Goal: Submit feedback/report problem

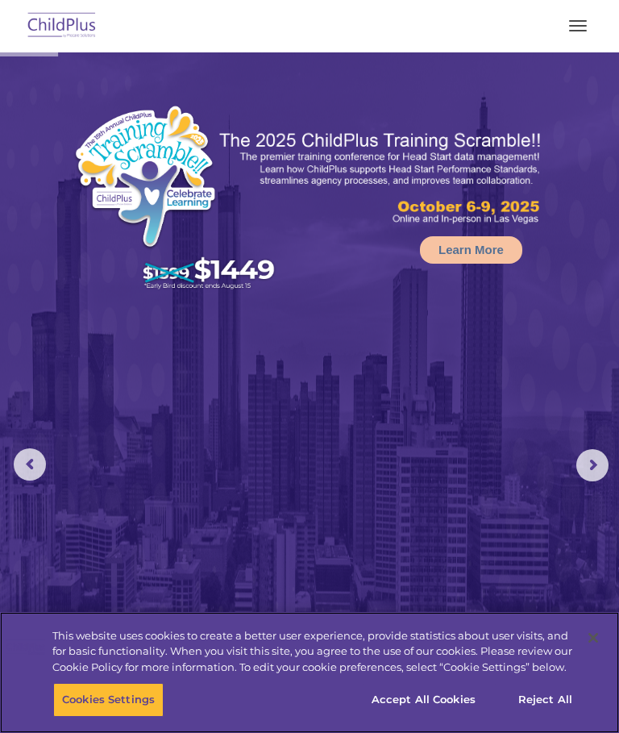
select select "MEDIUM"
click at [431, 705] on button "Accept All Cookies" at bounding box center [424, 700] width 122 height 34
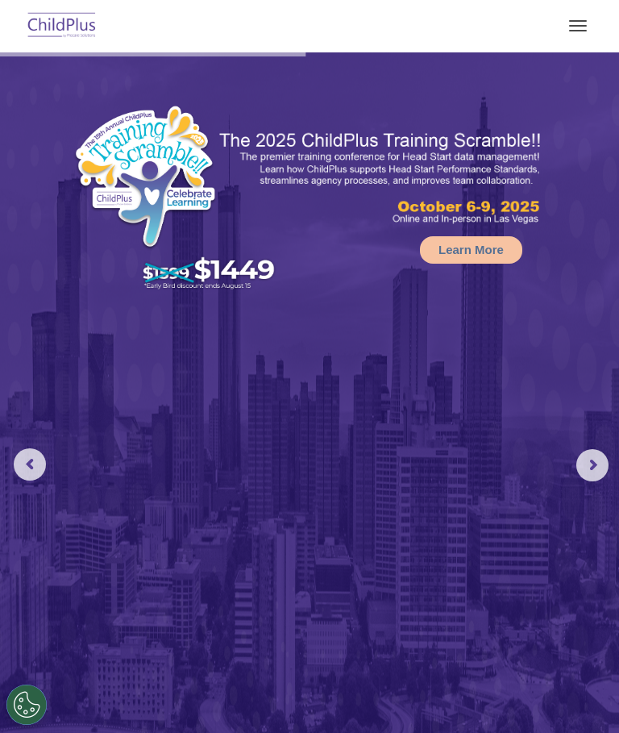
click at [569, 33] on button "button" at bounding box center [578, 26] width 34 height 26
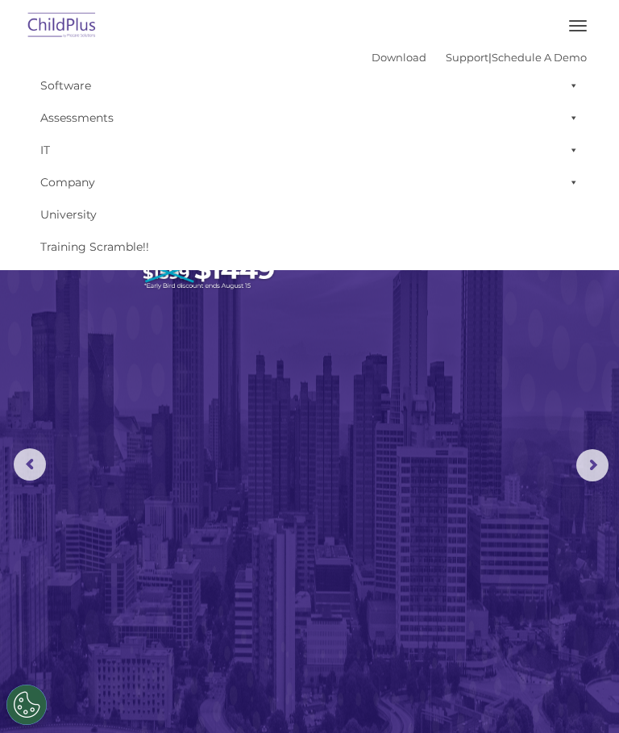
click at [568, 31] on button "button" at bounding box center [578, 26] width 34 height 26
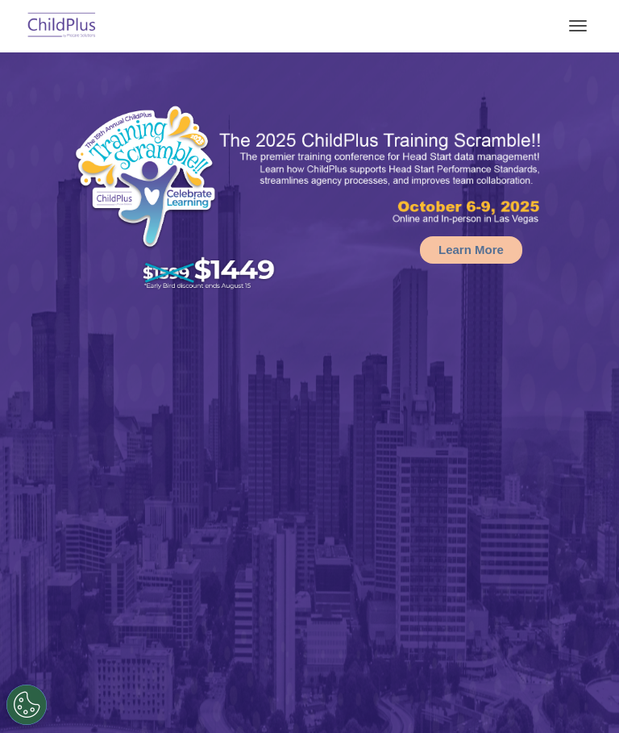
select select "MEDIUM"
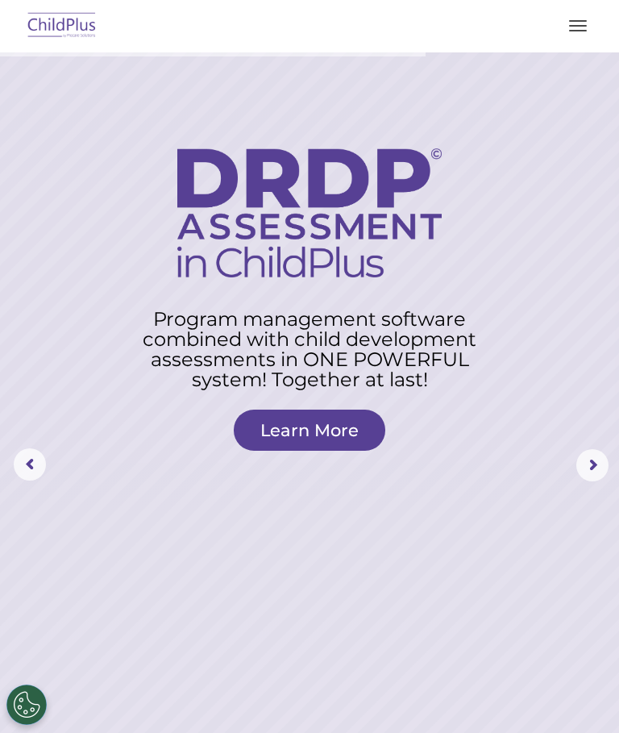
click at [572, 23] on button "button" at bounding box center [578, 26] width 34 height 26
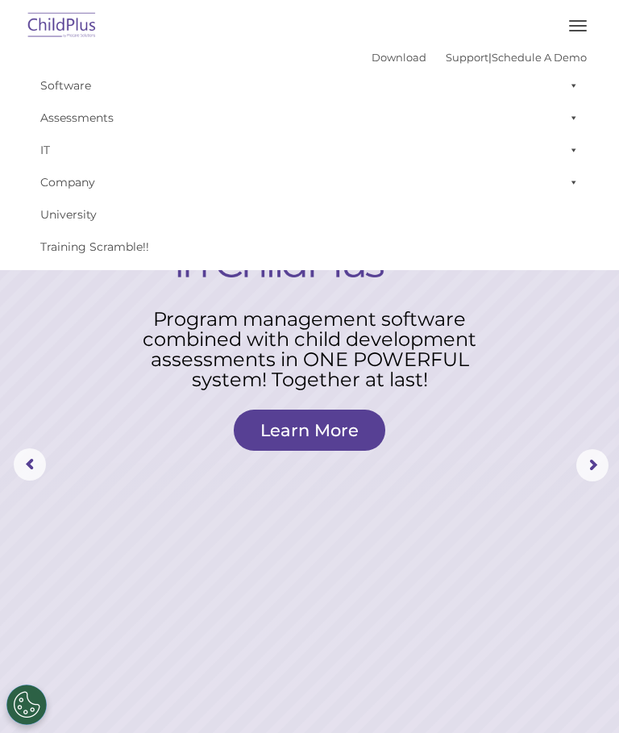
click at [522, 436] on rs-layer at bounding box center [309, 464] width 619 height 825
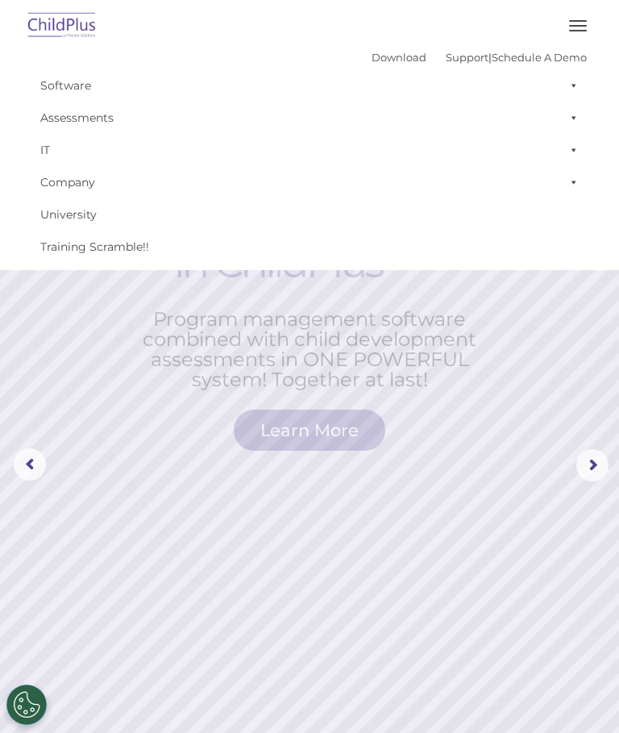
click at [521, 402] on rs-layer at bounding box center [309, 464] width 619 height 825
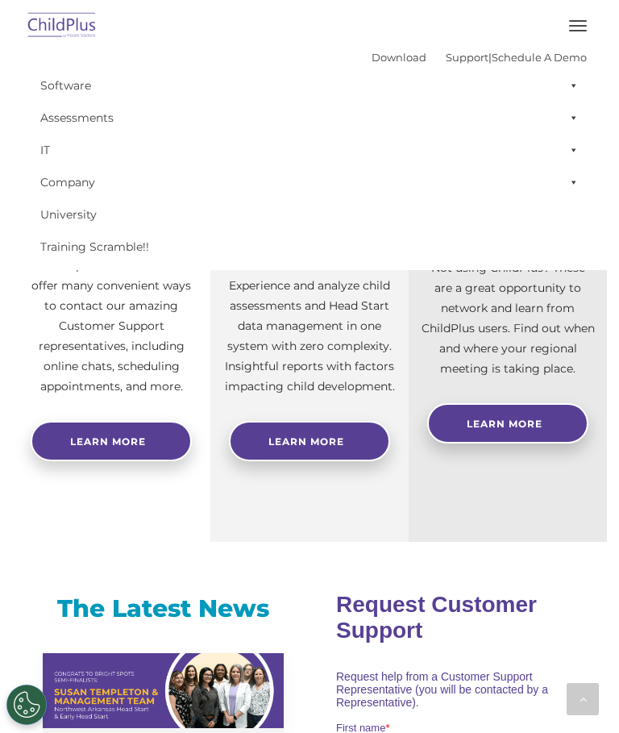
scroll to position [793, 0]
